Goal: Information Seeking & Learning: Learn about a topic

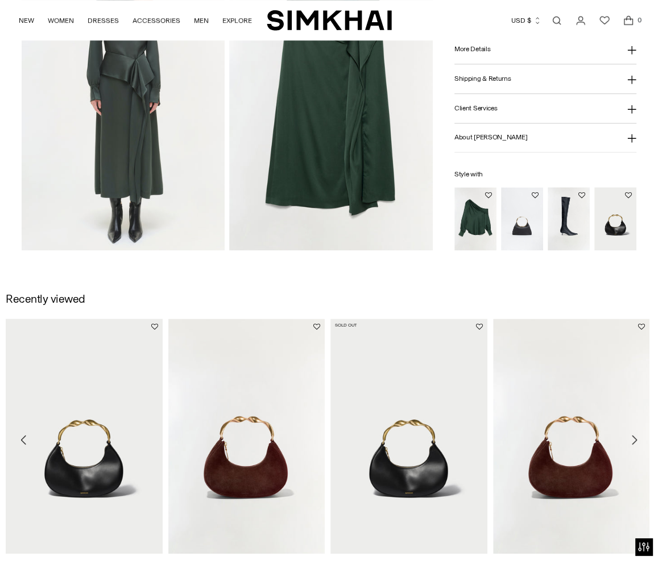
scroll to position [825, 0]
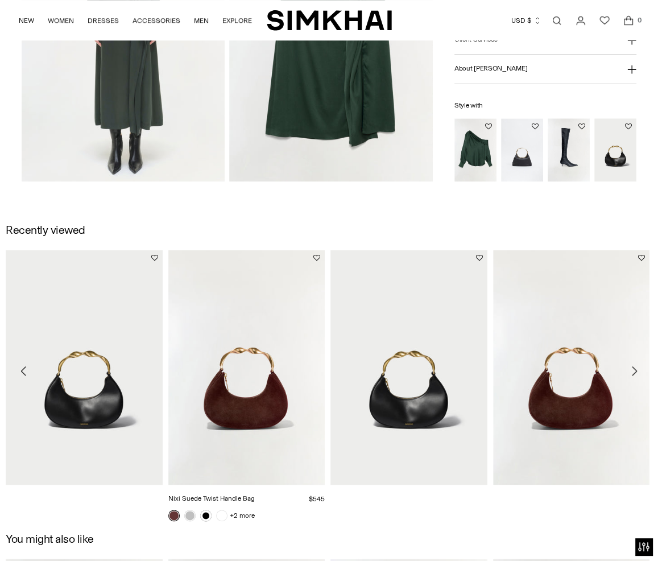
click at [255, 494] on link "Nixi Suede Twist Handle Bag" at bounding box center [211, 498] width 86 height 8
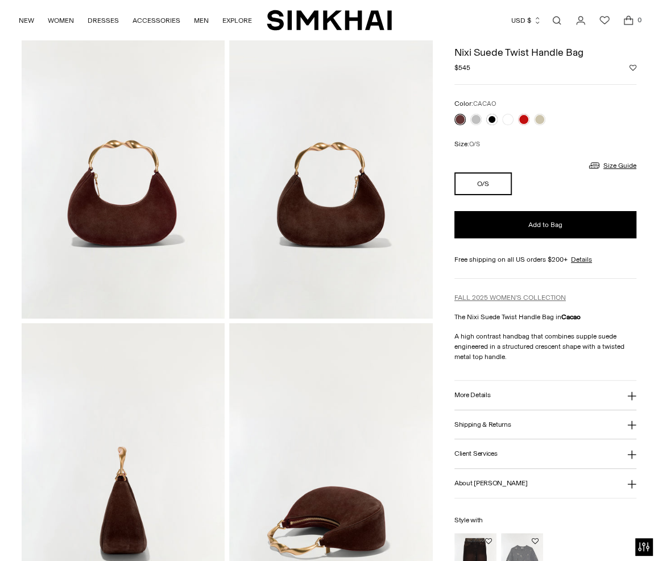
scroll to position [141, 0]
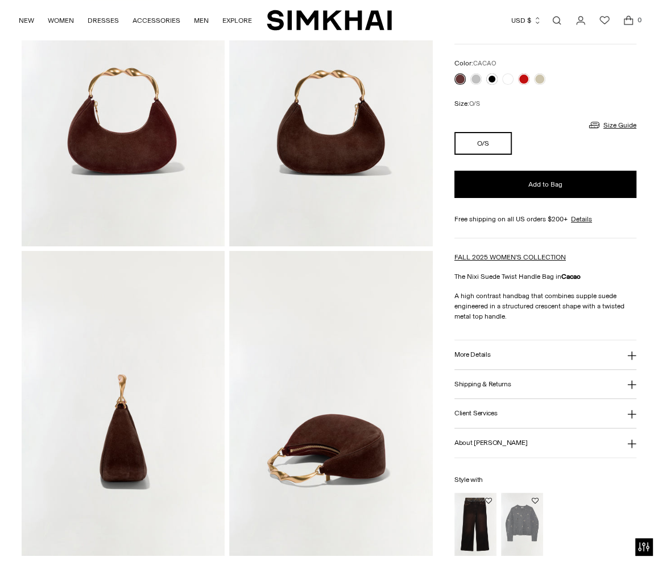
click at [510, 360] on button "More Details" at bounding box center [545, 355] width 182 height 29
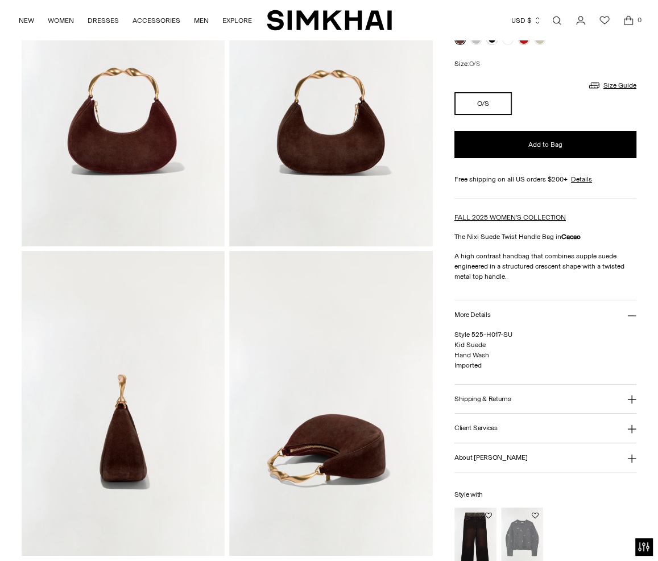
click at [511, 403] on h3 "Shipping & Returns" at bounding box center [482, 398] width 57 height 7
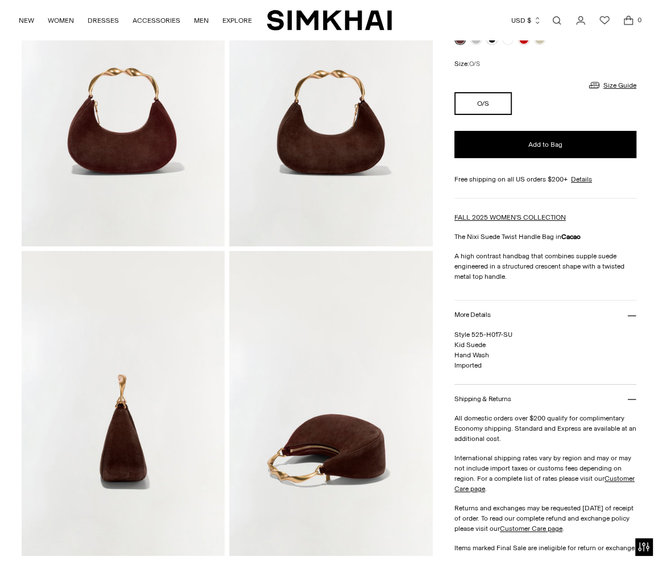
click at [511, 403] on h3 "Shipping & Returns" at bounding box center [482, 398] width 57 height 7
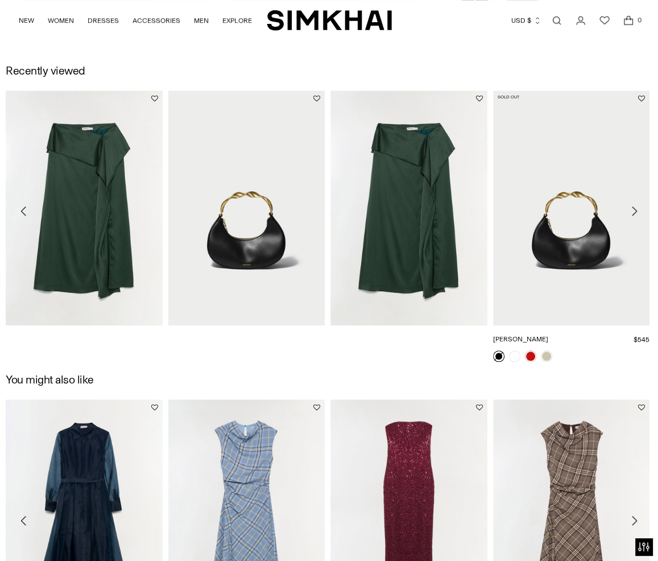
scroll to position [692, 0]
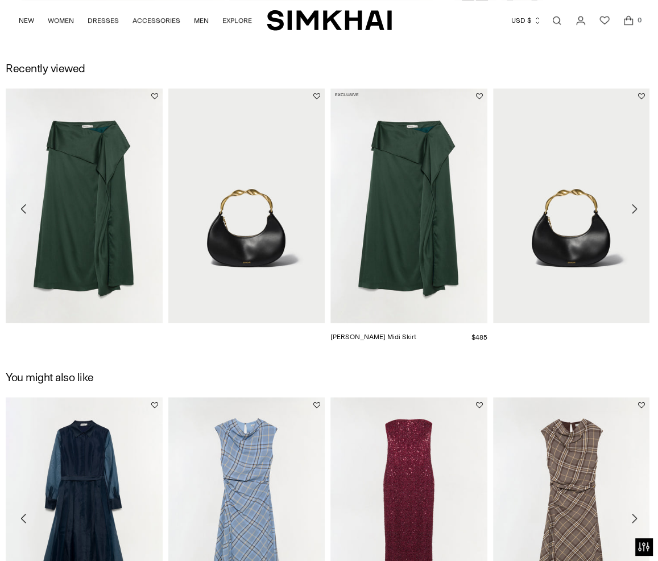
click at [416, 333] on link "[PERSON_NAME] Midi Skirt" at bounding box center [373, 337] width 86 height 8
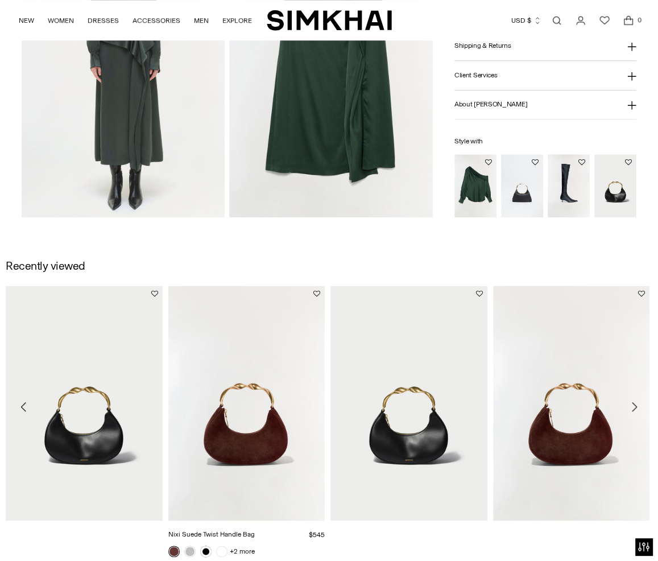
scroll to position [788, 0]
click at [239, 531] on link "Nixi Suede Twist Handle Bag" at bounding box center [211, 535] width 86 height 8
